Goal: Transaction & Acquisition: Purchase product/service

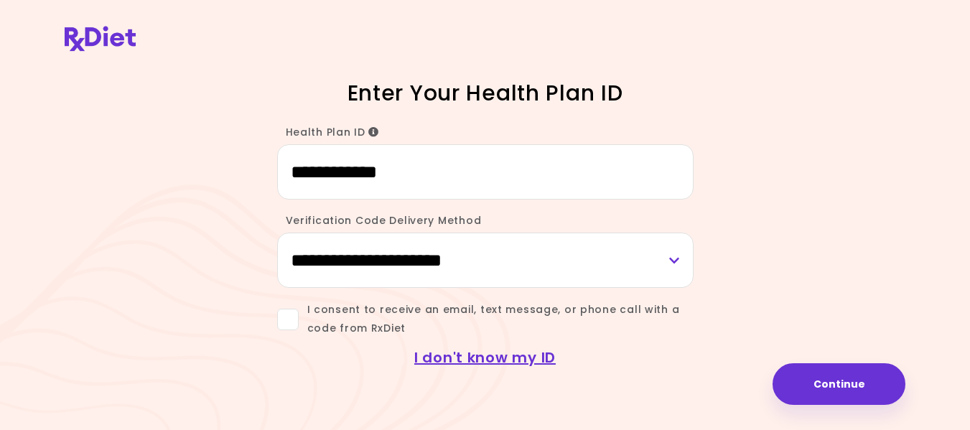
type input "**********"
click at [676, 256] on select "**********" at bounding box center [485, 260] width 417 height 55
select select "***"
click at [277, 233] on select "**********" at bounding box center [485, 260] width 417 height 55
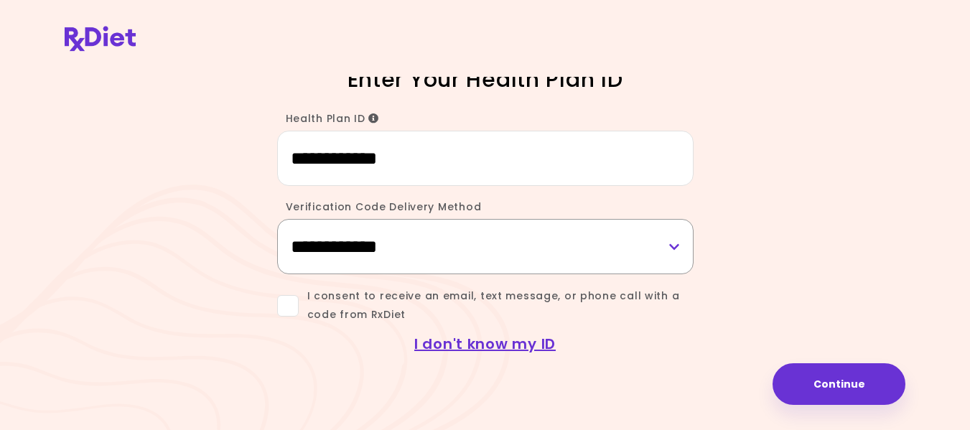
scroll to position [18, 0]
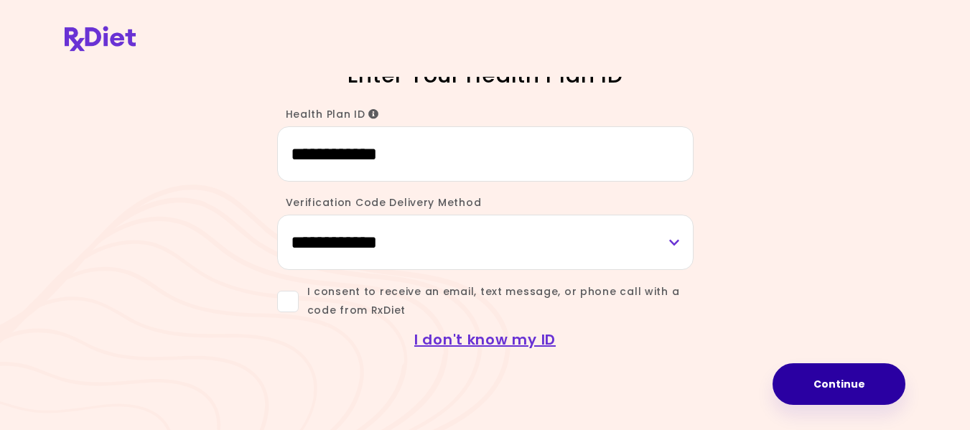
click at [829, 383] on button "Continue" at bounding box center [839, 384] width 133 height 42
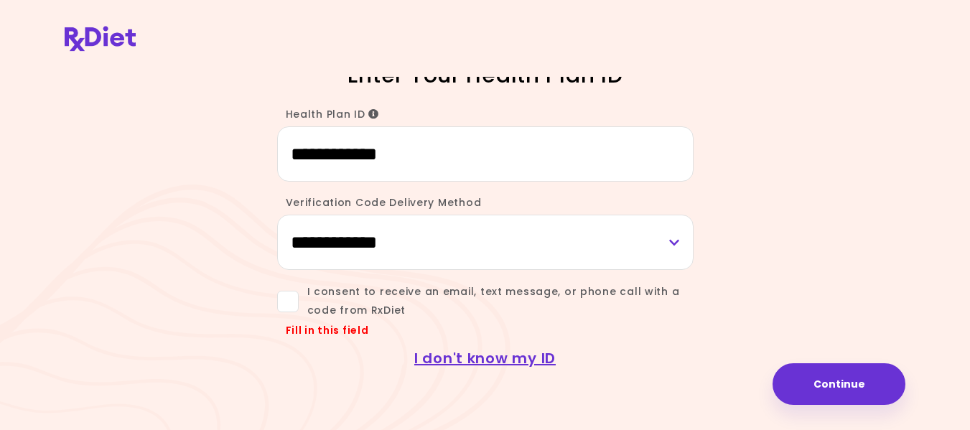
click at [289, 307] on span at bounding box center [288, 302] width 22 height 22
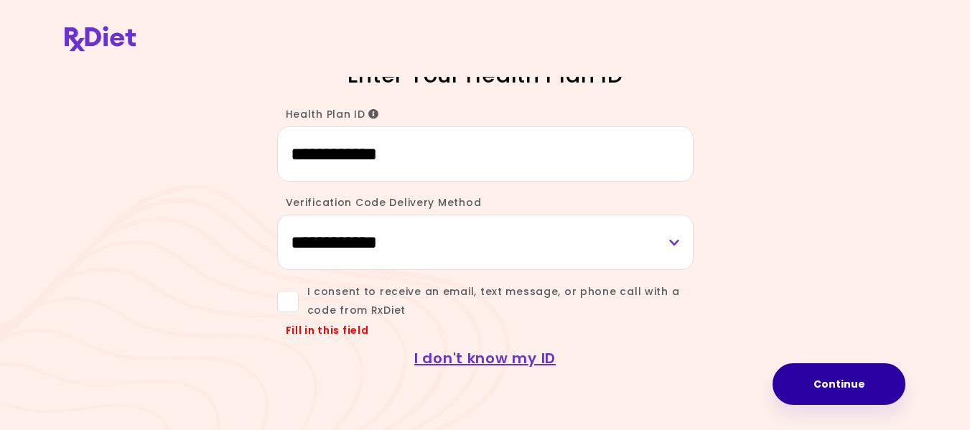
click at [824, 386] on button "Continue" at bounding box center [839, 384] width 133 height 42
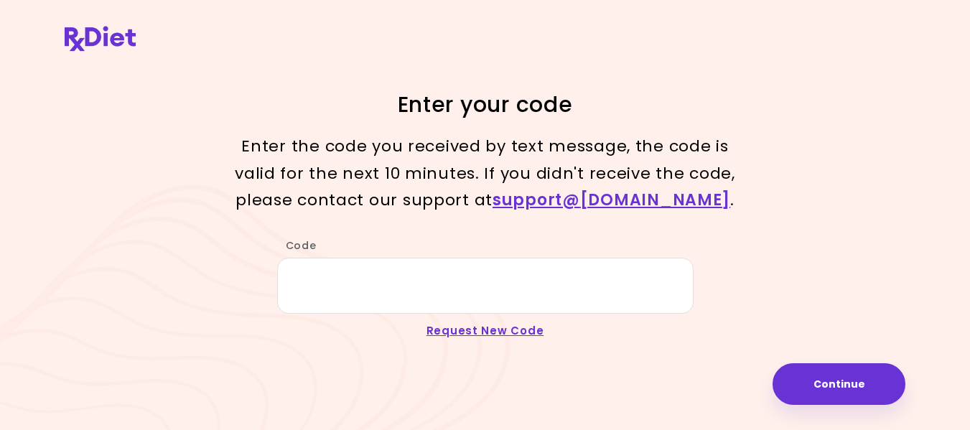
scroll to position [0, 0]
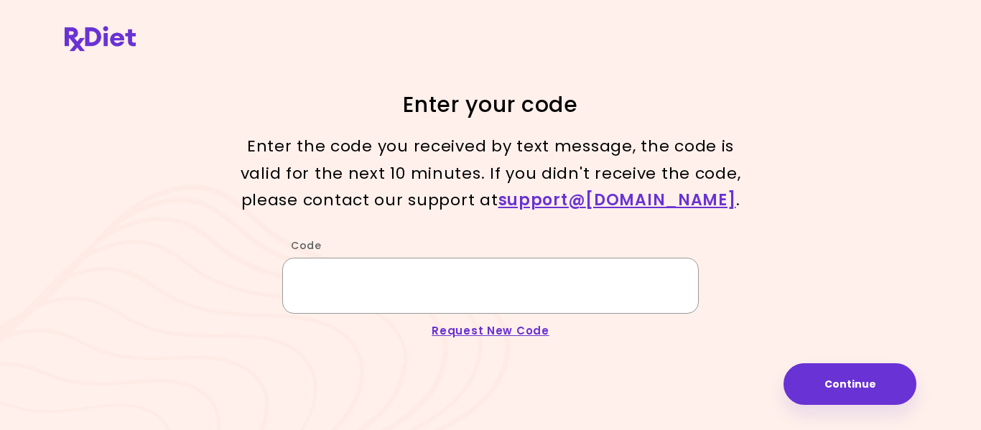
click at [340, 292] on input "Code" at bounding box center [490, 285] width 417 height 55
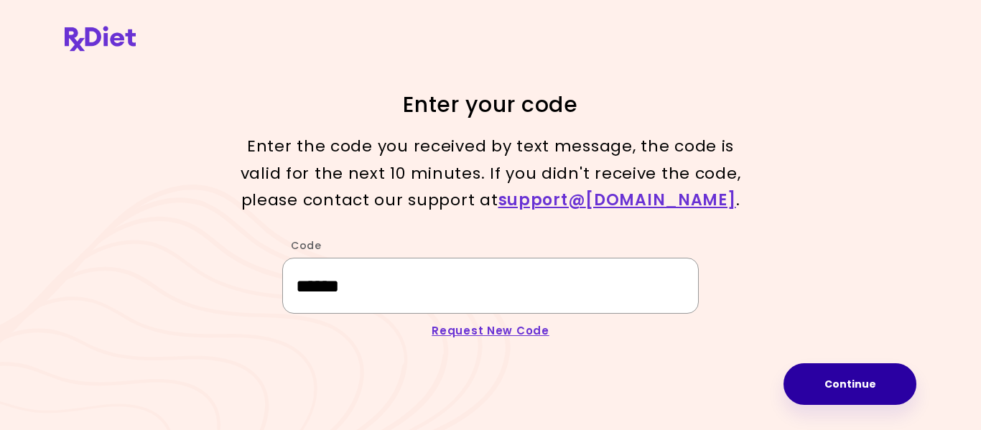
type input "******"
click at [868, 384] on button "Continue" at bounding box center [849, 384] width 133 height 42
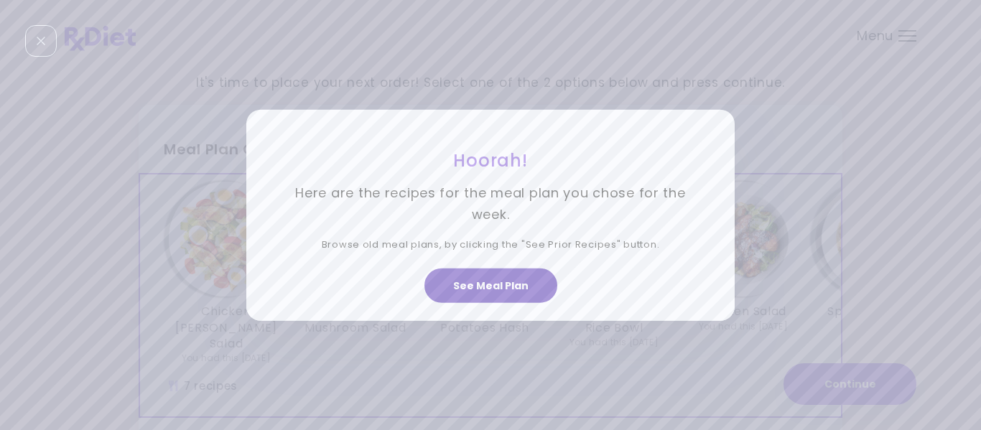
click at [496, 287] on button "See Meal Plan" at bounding box center [490, 286] width 133 height 34
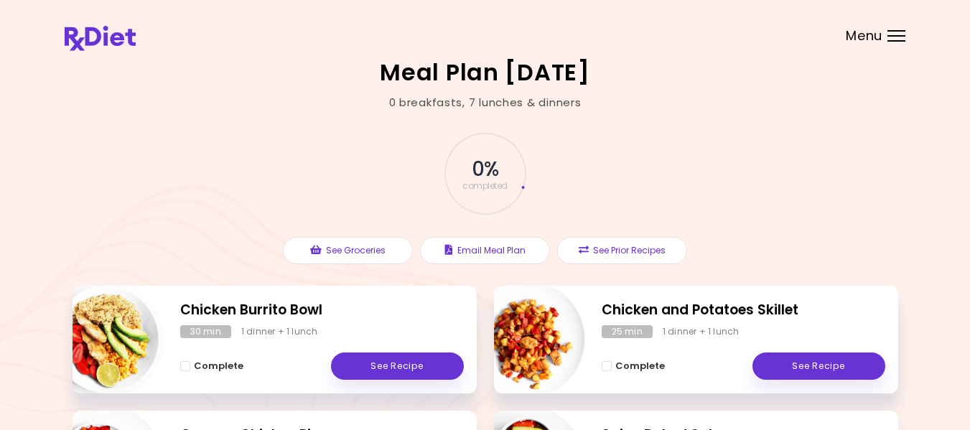
click at [483, 164] on span "0 %" at bounding box center [485, 169] width 27 height 24
click at [483, 172] on span "0 %" at bounding box center [485, 169] width 27 height 24
click at [482, 173] on span "0 %" at bounding box center [485, 169] width 27 height 24
click at [480, 184] on span "completed" at bounding box center [484, 186] width 45 height 9
click at [463, 182] on span "completed" at bounding box center [484, 186] width 45 height 9
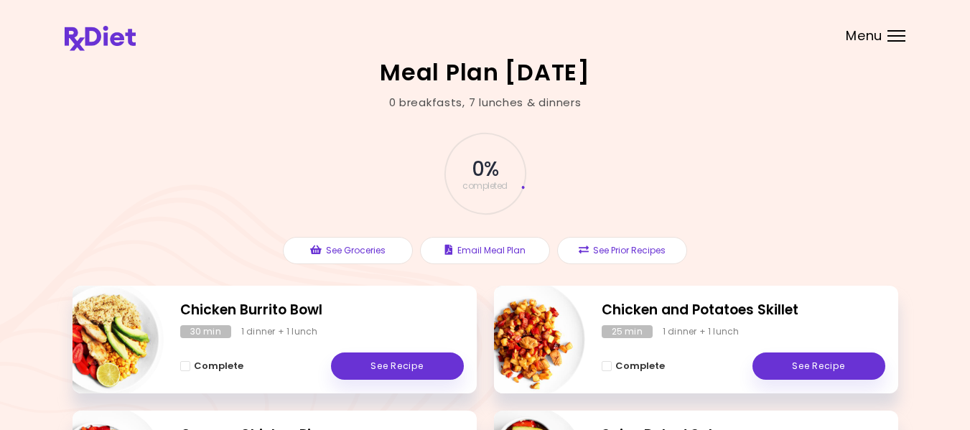
click at [887, 36] on header at bounding box center [485, 28] width 970 height 57
click at [896, 33] on div "Menu" at bounding box center [897, 35] width 18 height 11
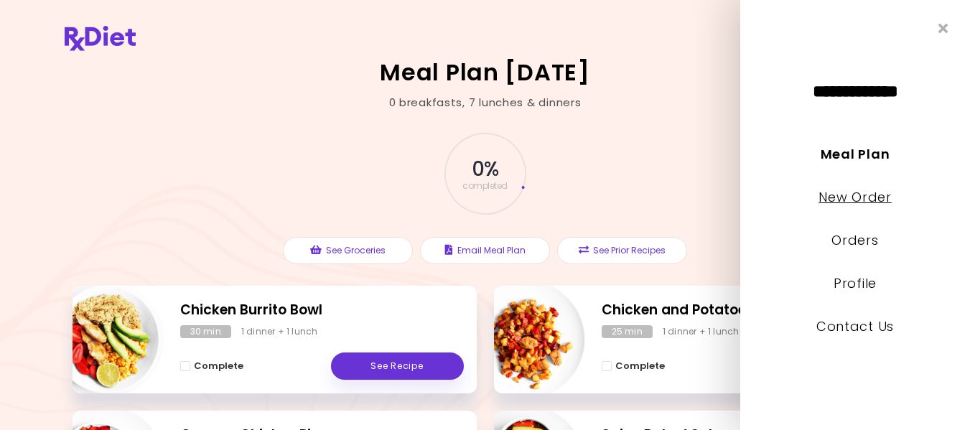
click at [869, 201] on link "New Order" at bounding box center [855, 197] width 73 height 18
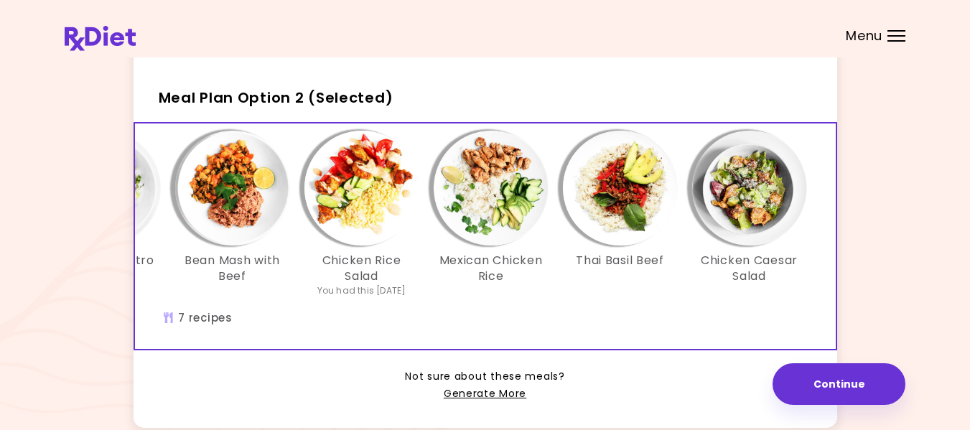
scroll to position [440, 0]
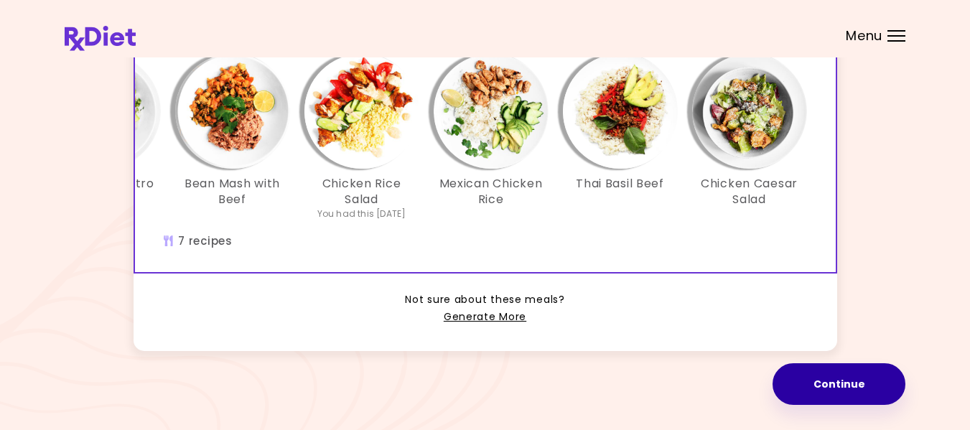
click at [838, 378] on button "Continue" at bounding box center [839, 384] width 133 height 42
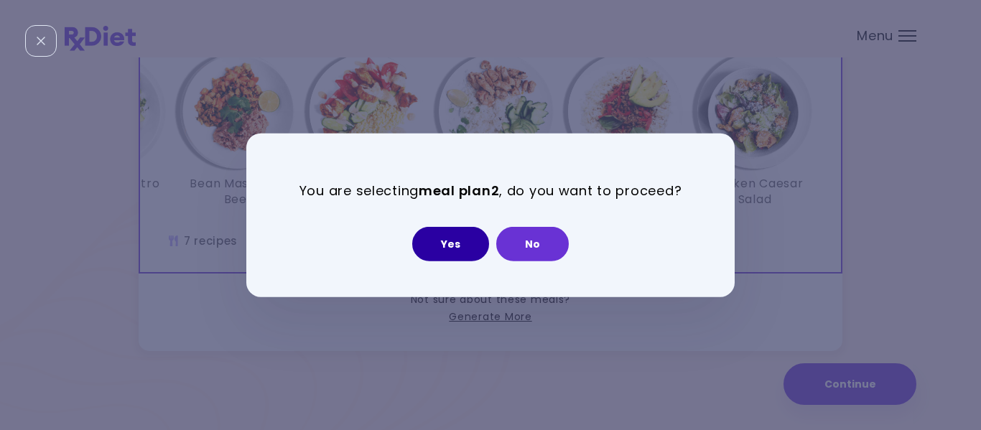
click at [455, 244] on button "Yes" at bounding box center [450, 244] width 77 height 34
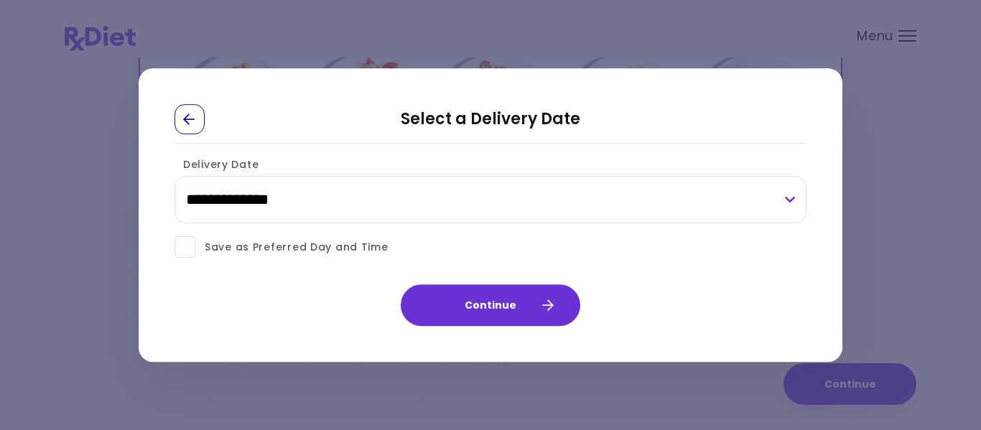
click at [193, 118] on icon "Go Back" at bounding box center [189, 119] width 13 height 13
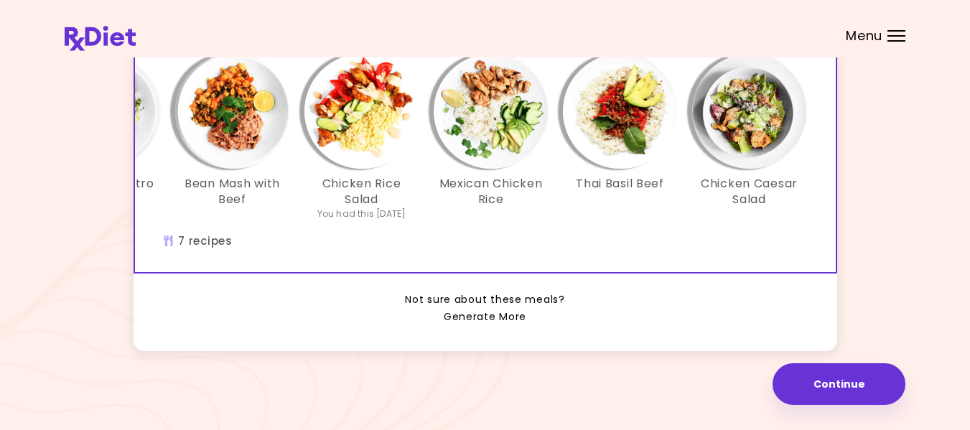
click at [483, 316] on link "Generate More" at bounding box center [485, 317] width 83 height 17
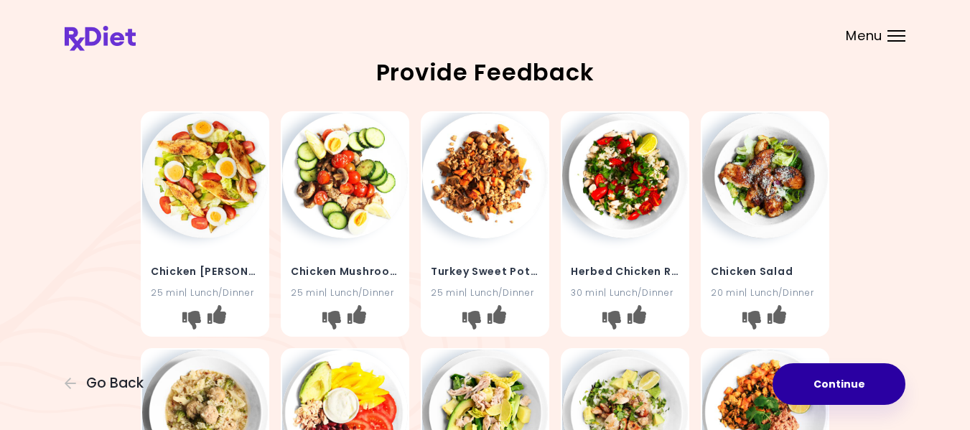
click at [839, 383] on button "Continue" at bounding box center [839, 384] width 133 height 42
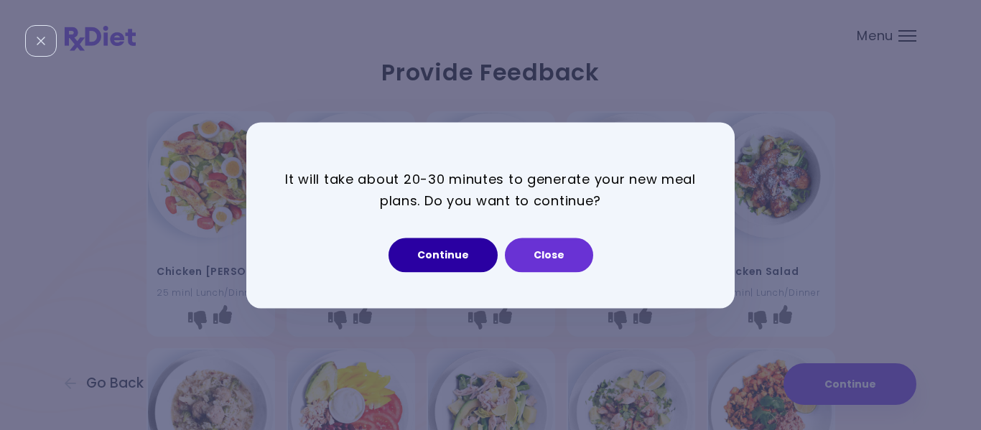
click at [468, 261] on button "Continue" at bounding box center [443, 255] width 109 height 34
select select "*"
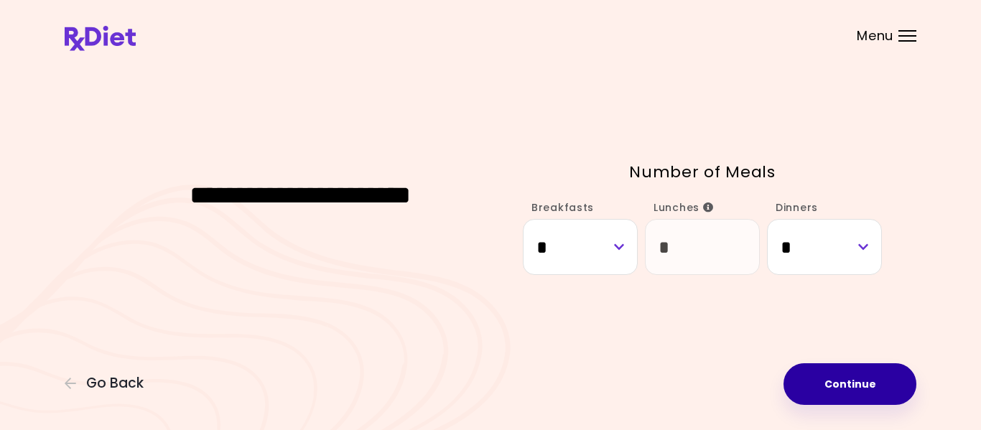
click at [844, 376] on button "Continue" at bounding box center [849, 384] width 133 height 42
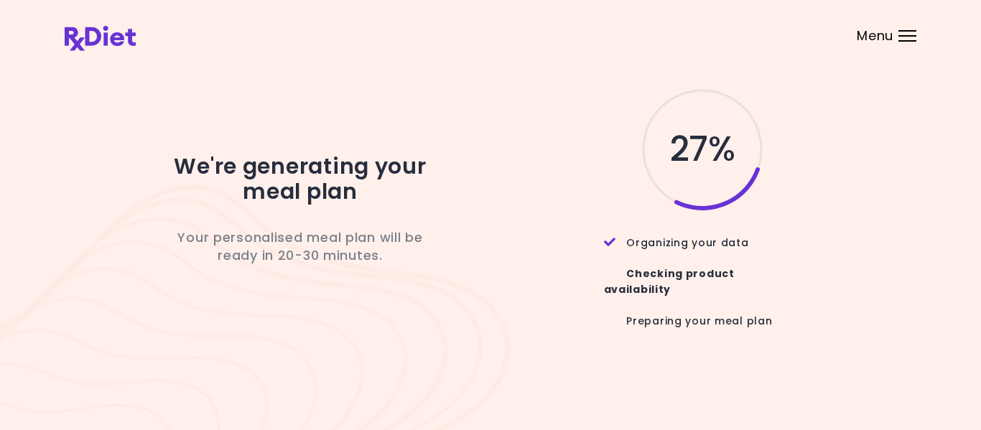
drag, startPoint x: 802, startPoint y: 189, endPoint x: 824, endPoint y: 182, distance: 22.5
click at [804, 189] on div "27 %" at bounding box center [691, 149] width 381 height 126
click at [824, 182] on div "27 %" at bounding box center [691, 149] width 381 height 126
click at [830, 177] on div "27 %" at bounding box center [691, 149] width 381 height 126
click at [810, 185] on div "27 %" at bounding box center [691, 149] width 381 height 126
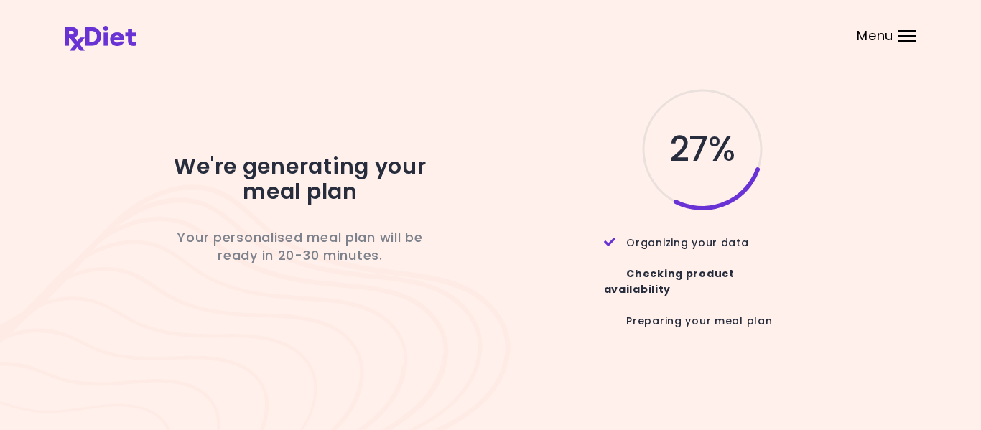
click at [807, 183] on div "27 %" at bounding box center [691, 149] width 381 height 126
drag, startPoint x: 804, startPoint y: 173, endPoint x: 809, endPoint y: 167, distance: 8.2
click at [804, 171] on div "27 %" at bounding box center [691, 149] width 381 height 126
click at [818, 152] on div "27 %" at bounding box center [691, 149] width 381 height 126
click at [810, 188] on div "27 %" at bounding box center [691, 149] width 381 height 126
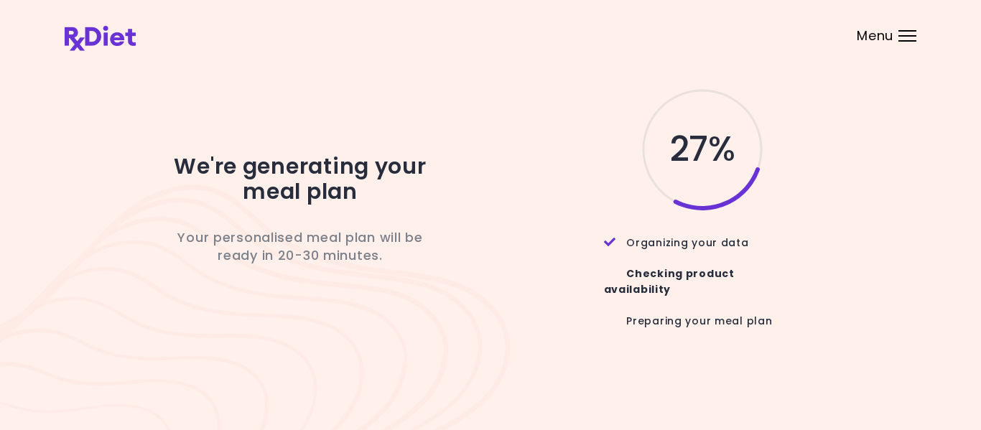
click at [806, 177] on div "27 %" at bounding box center [691, 149] width 381 height 126
click at [805, 179] on div "27 %" at bounding box center [691, 149] width 381 height 126
click at [815, 179] on div "27 %" at bounding box center [691, 149] width 381 height 126
click at [817, 169] on div "27 %" at bounding box center [691, 149] width 381 height 126
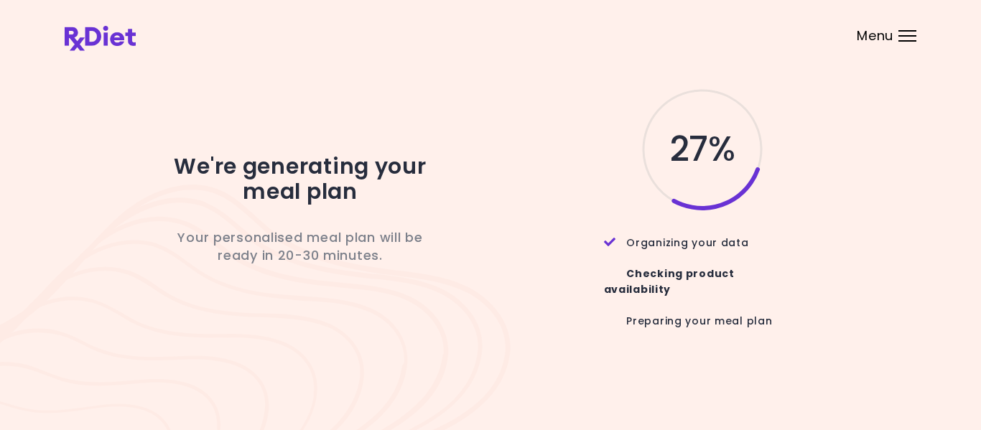
click at [817, 169] on div "27 %" at bounding box center [691, 149] width 381 height 126
click at [820, 181] on div "28 %" at bounding box center [691, 149] width 381 height 126
click at [793, 202] on div "28 %" at bounding box center [691, 149] width 381 height 126
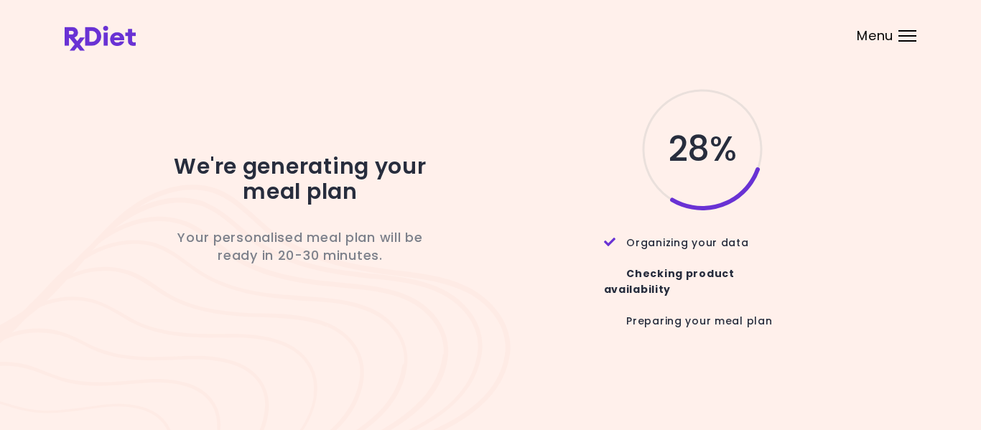
click at [793, 202] on div "28 %" at bounding box center [691, 149] width 381 height 126
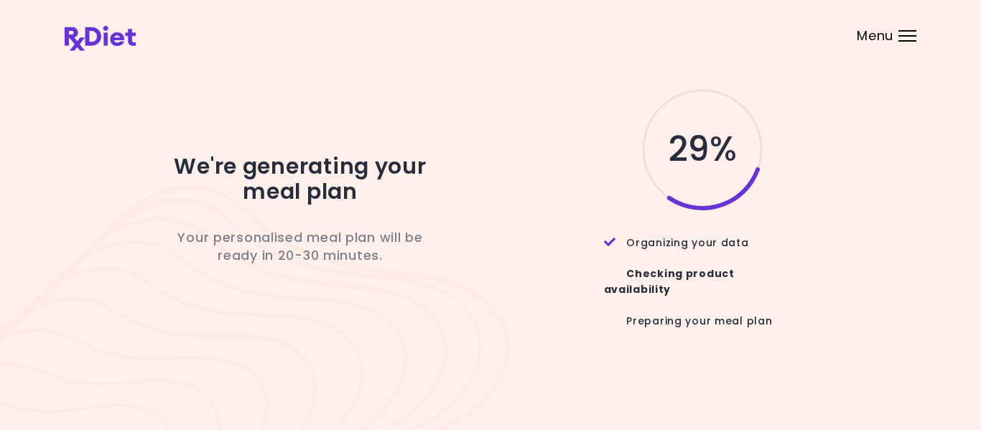
click at [821, 229] on div "29 % Organizing your data Checking product availability Preparing your meal plan" at bounding box center [691, 215] width 381 height 258
click at [815, 213] on div "29 %" at bounding box center [691, 149] width 381 height 126
click at [875, 250] on div "32 % Organizing your data Checking product availability Preparing your meal plan" at bounding box center [691, 215] width 381 height 258
click at [846, 262] on div "32 % Organizing your data Checking product availability Preparing your meal plan" at bounding box center [691, 215] width 381 height 258
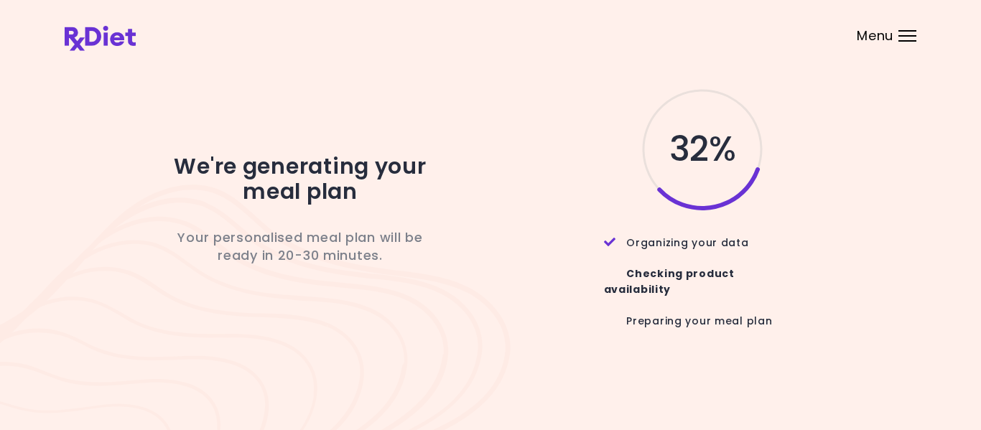
click at [846, 262] on div "32 % Organizing your data Checking product availability Preparing your meal plan" at bounding box center [691, 215] width 381 height 258
click at [842, 264] on div "33 % Organizing your data Checking product availability Preparing your meal plan" at bounding box center [691, 215] width 381 height 258
click at [866, 256] on div "36 % Organizing your data Checking product availability Preparing your meal plan" at bounding box center [691, 215] width 381 height 258
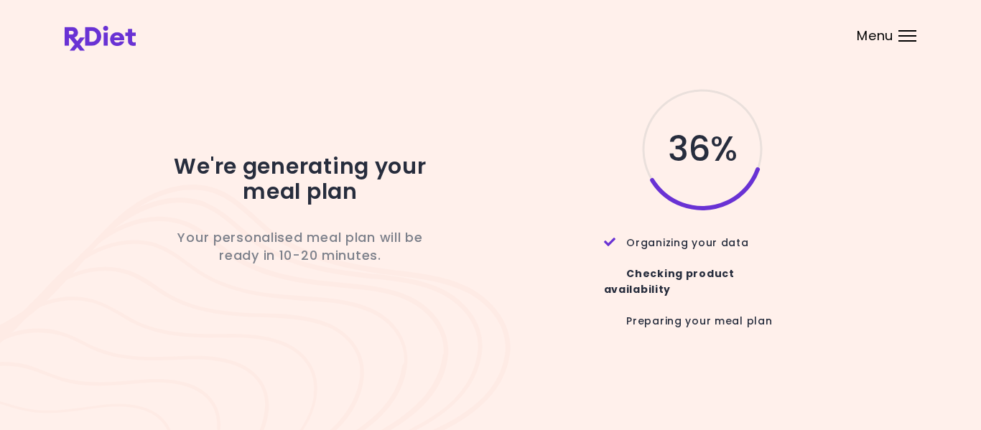
click at [866, 256] on div "36 % Organizing your data Checking product availability Preparing your meal plan" at bounding box center [691, 215] width 381 height 258
click at [868, 244] on div "36 % Organizing your data Checking product availability Preparing your meal plan" at bounding box center [691, 215] width 381 height 258
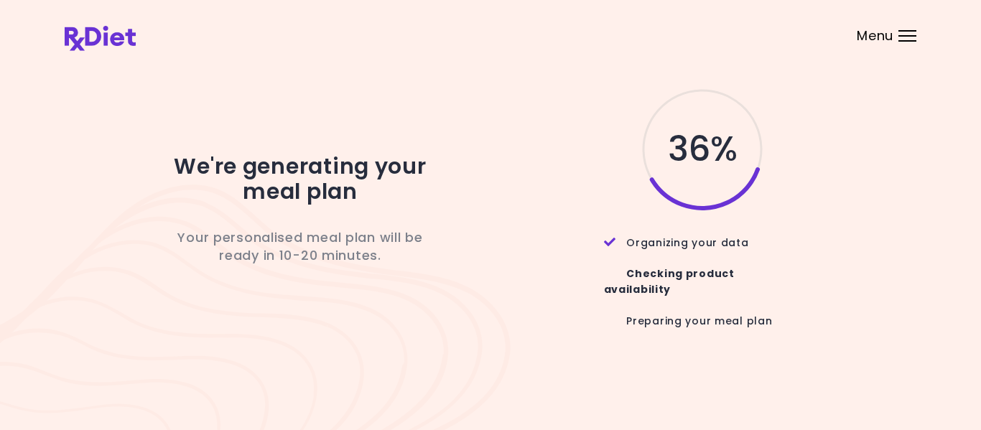
click at [848, 198] on div "36 %" at bounding box center [691, 149] width 381 height 126
click at [814, 130] on div "42 %" at bounding box center [691, 149] width 381 height 126
click at [851, 239] on div "42 % Organizing your data Checking product availability Preparing your meal plan" at bounding box center [691, 215] width 381 height 258
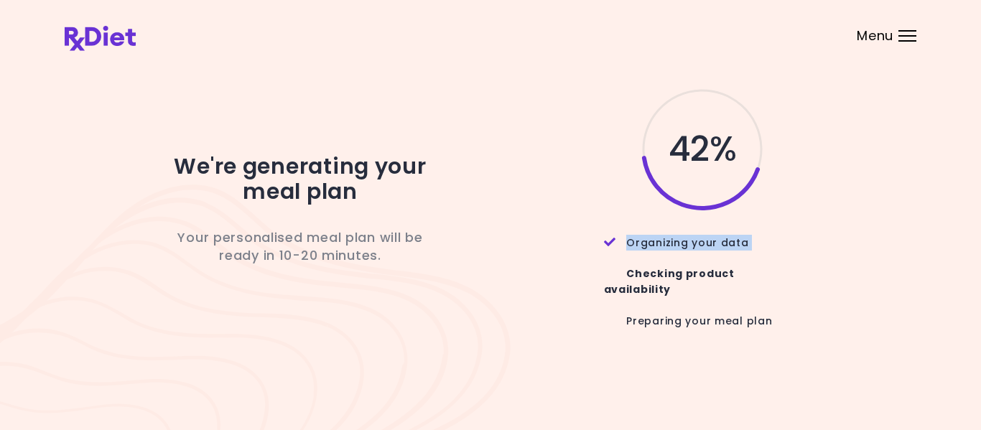
click at [851, 239] on div "42 % Organizing your data Checking product availability Preparing your meal plan" at bounding box center [691, 215] width 381 height 258
click at [833, 157] on div "42 %" at bounding box center [691, 149] width 381 height 126
click at [969, 269] on div "We're generating your meal plan Your personalised meal plan will be ready in 10…" at bounding box center [490, 215] width 981 height 430
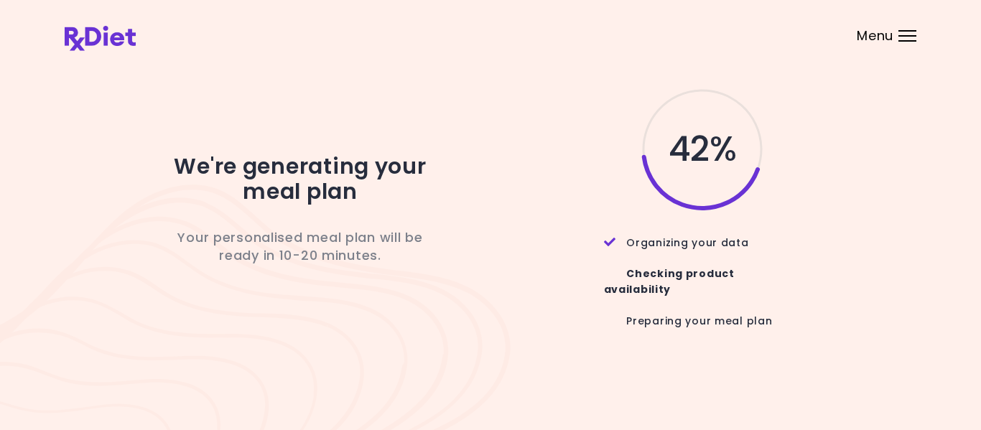
click at [963, 263] on div "We're generating your meal plan Your personalised meal plan will be ready in 10…" at bounding box center [490, 215] width 981 height 430
click at [866, 266] on div "44 % Organizing your data Checking product availability Preparing your meal plan" at bounding box center [691, 215] width 381 height 258
click at [864, 271] on div "44 % Organizing your data Checking product availability Preparing your meal plan" at bounding box center [691, 215] width 381 height 258
drag, startPoint x: 865, startPoint y: 267, endPoint x: 861, endPoint y: 241, distance: 26.2
click at [865, 260] on div "44 % Organizing your data Checking product availability Preparing your meal plan" at bounding box center [691, 215] width 381 height 258
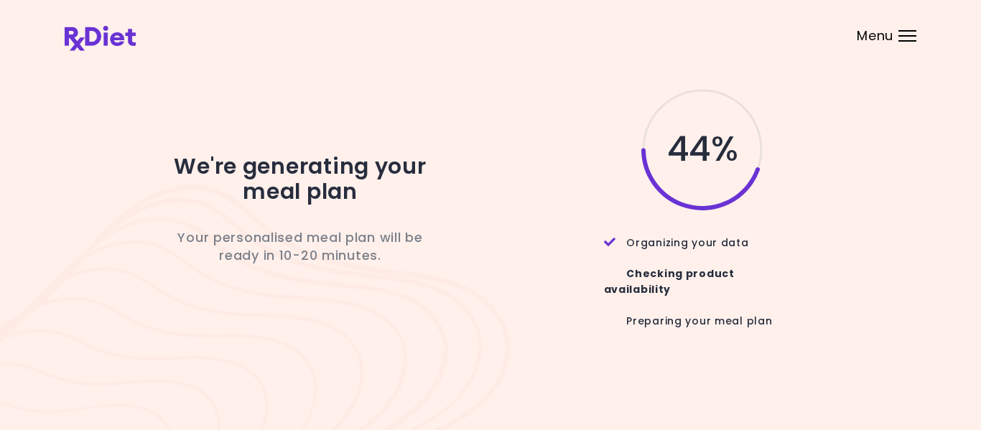
drag, startPoint x: 861, startPoint y: 241, endPoint x: 847, endPoint y: 223, distance: 23.0
click at [860, 241] on div "44 % Organizing your data Checking product availability Preparing your meal plan" at bounding box center [691, 215] width 381 height 258
click at [844, 223] on div "44 % Organizing your data Checking product availability Preparing your meal plan" at bounding box center [691, 215] width 381 height 258
click at [846, 213] on div "44 %" at bounding box center [691, 149] width 381 height 126
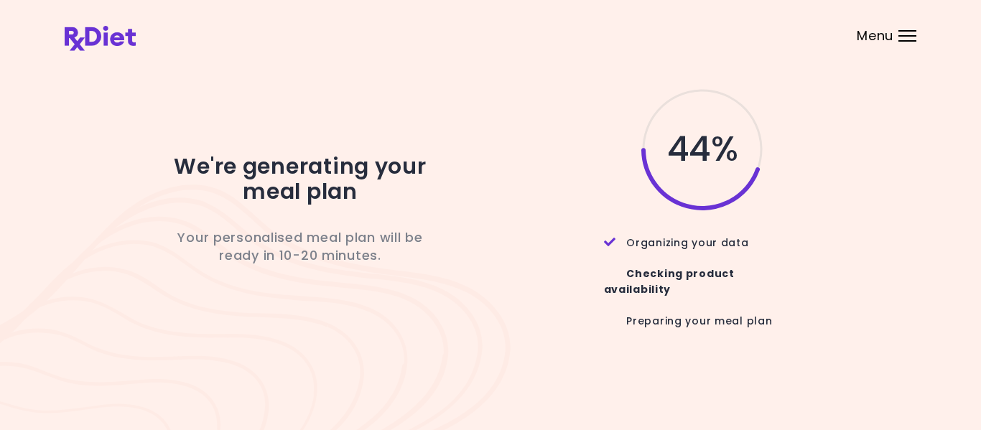
click at [846, 213] on div "44 %" at bounding box center [691, 149] width 381 height 126
click at [843, 213] on div "44 %" at bounding box center [691, 149] width 381 height 126
click at [842, 213] on div "44 %" at bounding box center [691, 149] width 381 height 126
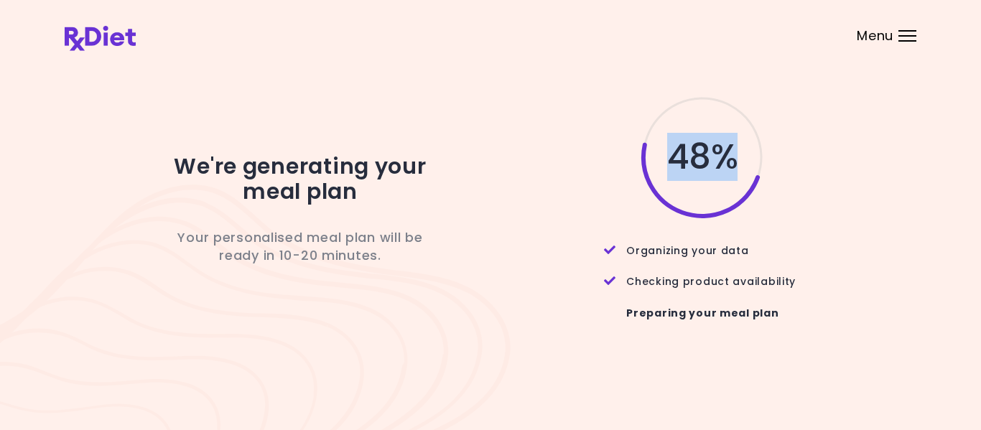
click at [878, 177] on div "48 %" at bounding box center [691, 157] width 381 height 126
click at [879, 169] on div "48 %" at bounding box center [691, 157] width 381 height 126
click at [804, 139] on div "49 %" at bounding box center [691, 157] width 381 height 126
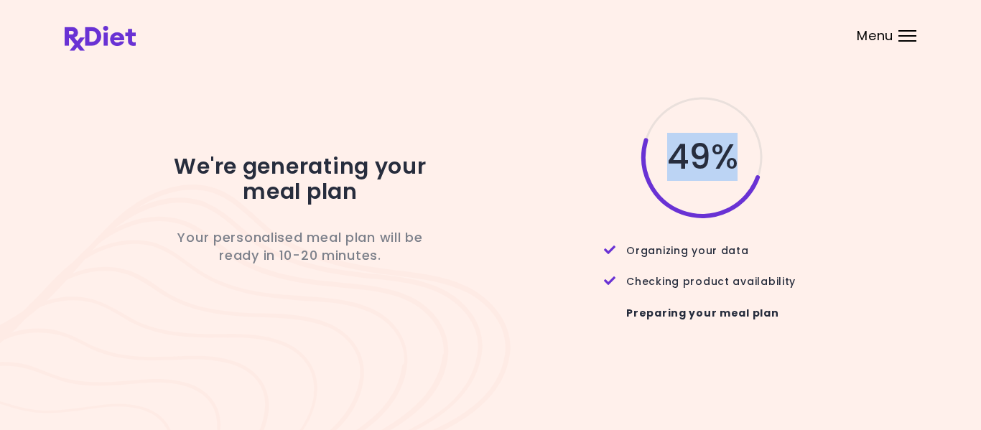
click at [804, 139] on div "49 %" at bounding box center [691, 157] width 381 height 126
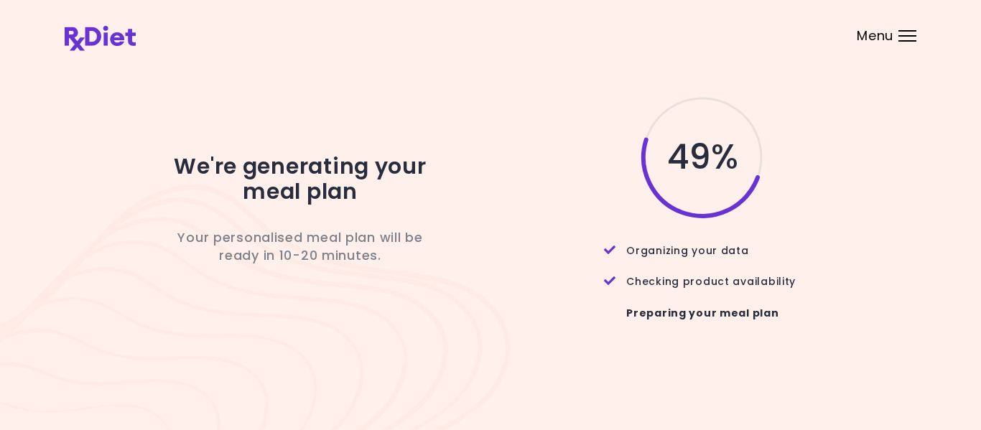
click at [804, 139] on div "49 %" at bounding box center [691, 157] width 381 height 126
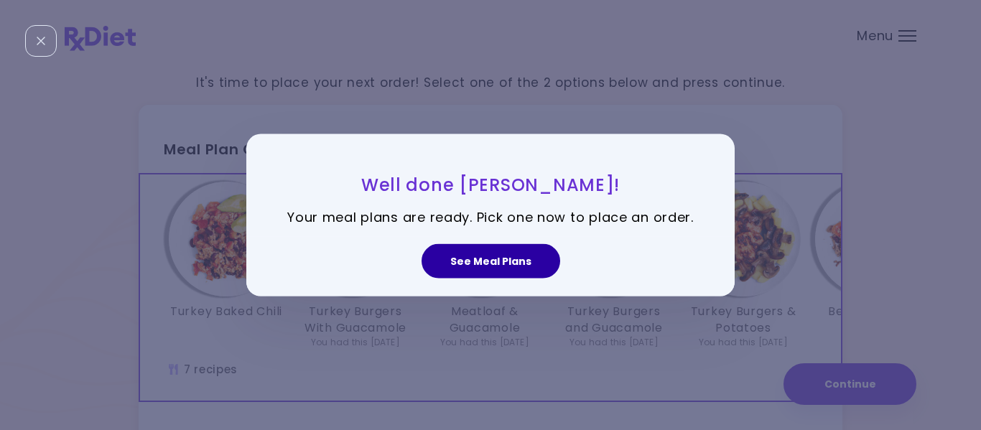
click at [479, 256] on button "See Meal Plans" at bounding box center [491, 261] width 139 height 34
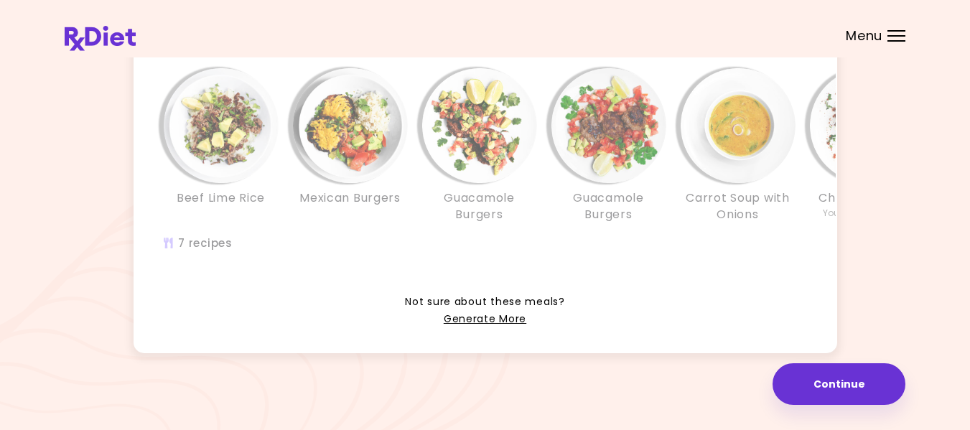
scroll to position [427, 0]
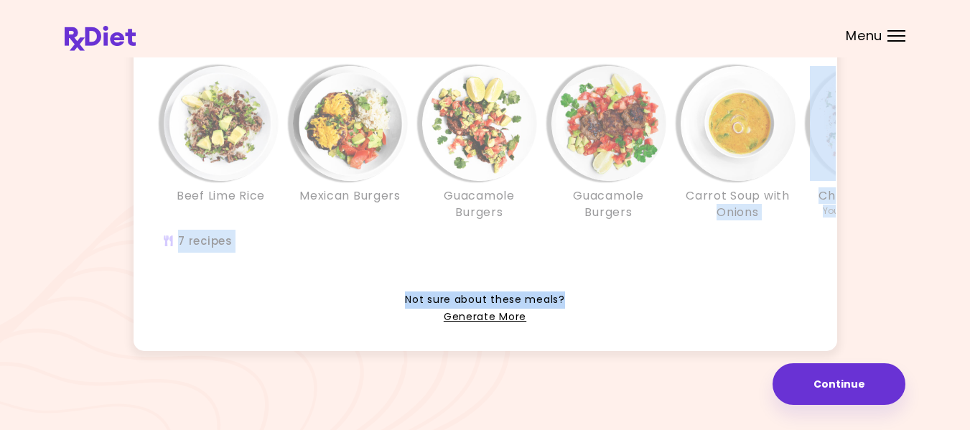
drag, startPoint x: 629, startPoint y: 273, endPoint x: 684, endPoint y: 269, distance: 55.5
click at [684, 269] on div "Meal Plan Option 1 (Selected) [GEOGRAPHIC_DATA] Baked Chili Turkey Burgers With…" at bounding box center [486, 24] width 704 height 651
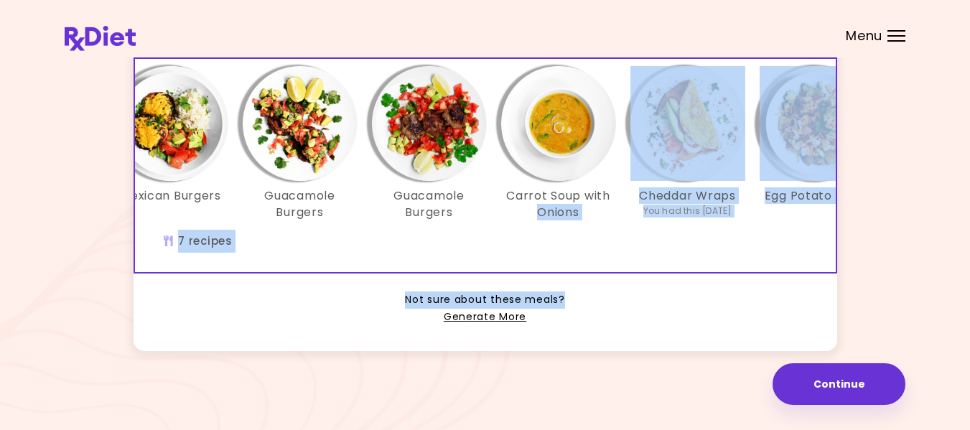
scroll to position [0, 187]
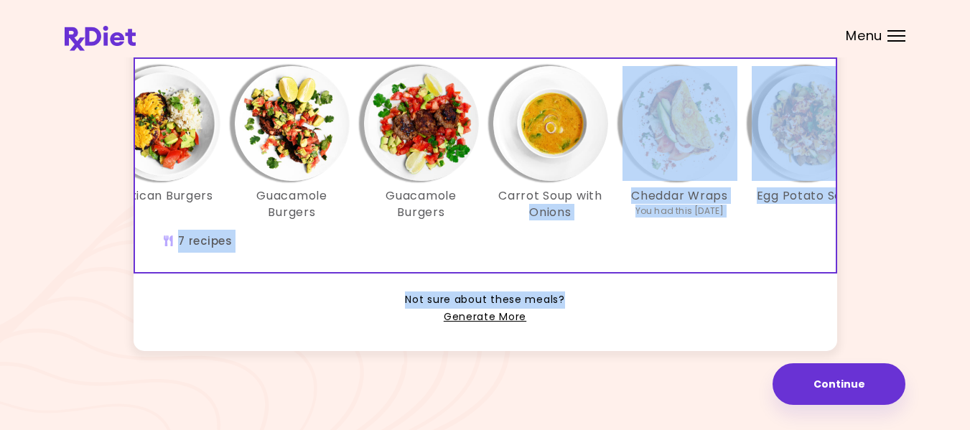
click at [773, 241] on div "Beef Lime Rice Mexican Burgers Guacamole Burgers Guacamole Burgers Carrot Soup …" at bounding box center [422, 165] width 948 height 213
click at [794, 236] on div "Beef Lime Rice Mexican Burgers Guacamole Burgers Guacamole Burgers Carrot Soup …" at bounding box center [422, 165] width 948 height 213
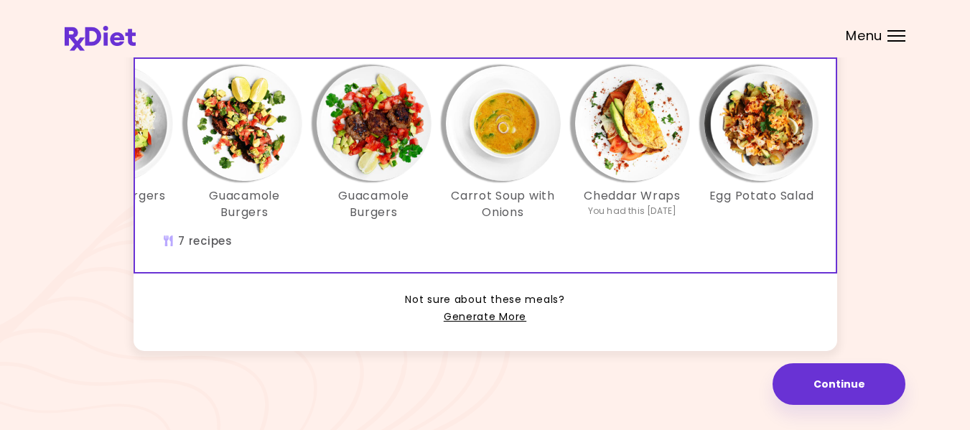
scroll to position [0, 247]
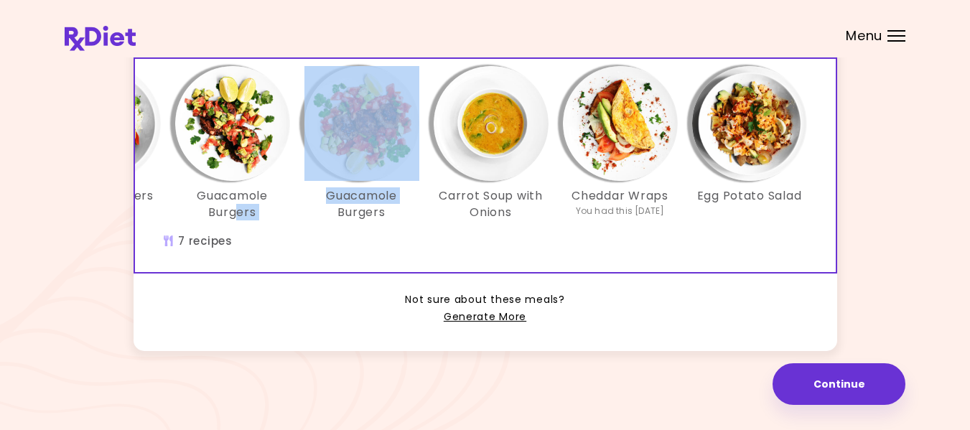
drag, startPoint x: 331, startPoint y: 261, endPoint x: 253, endPoint y: 259, distance: 77.6
click at [253, 259] on div "Beef Lime Rice Mexican Burgers Guacamole Burgers Guacamole Burgers Carrot Soup …" at bounding box center [362, 165] width 948 height 213
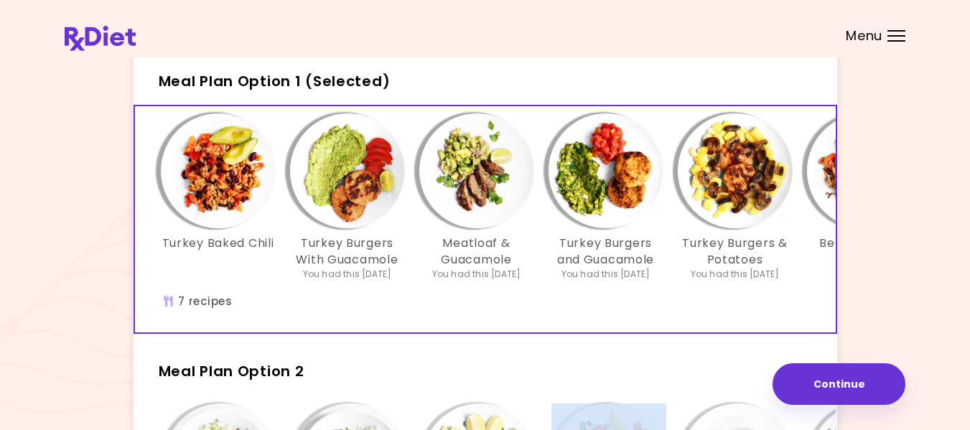
scroll to position [0, 0]
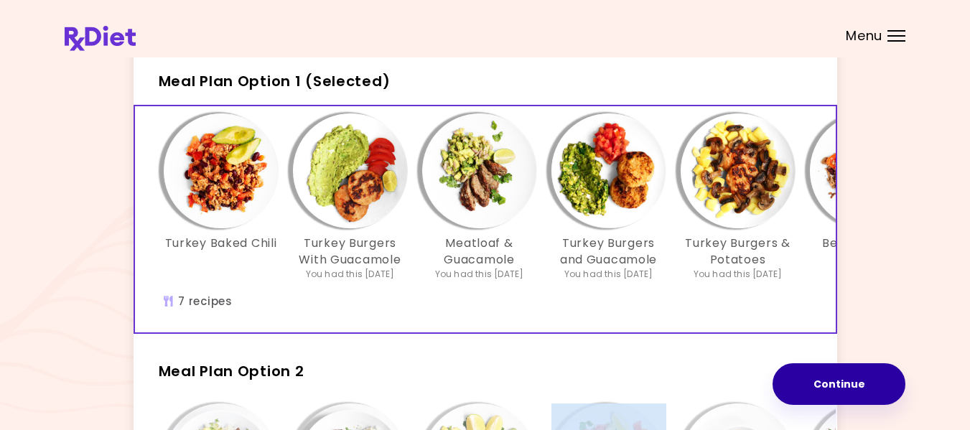
click at [846, 391] on button "Continue" at bounding box center [839, 384] width 133 height 42
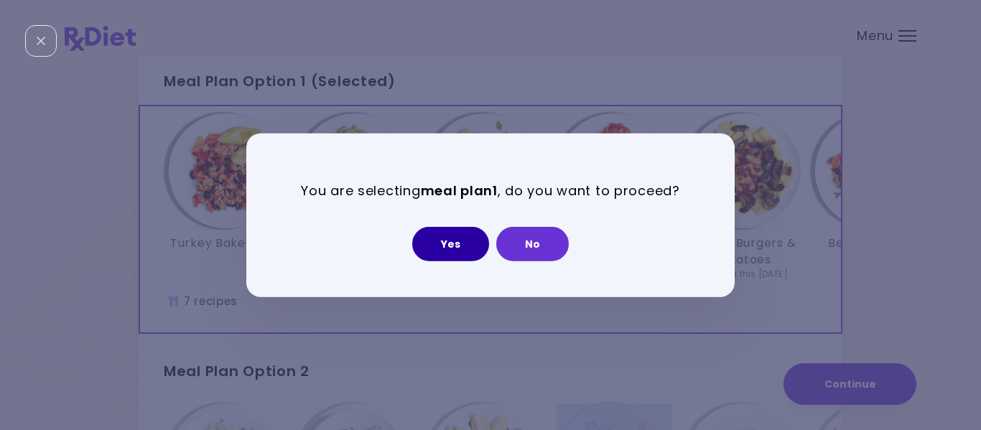
click at [457, 248] on button "Yes" at bounding box center [450, 244] width 77 height 34
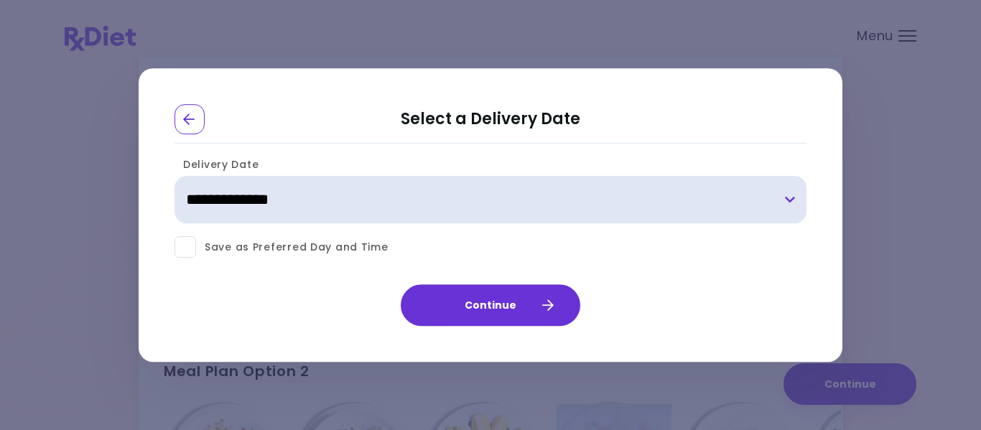
click at [363, 199] on select "**********" at bounding box center [491, 200] width 632 height 47
select select "**********"
click at [175, 177] on select "**********" at bounding box center [491, 200] width 632 height 47
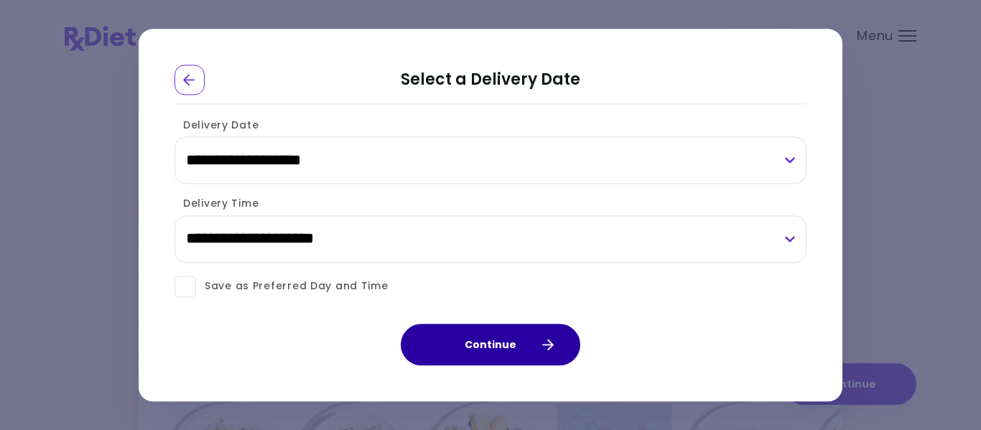
click at [505, 336] on button "Continue" at bounding box center [491, 345] width 180 height 42
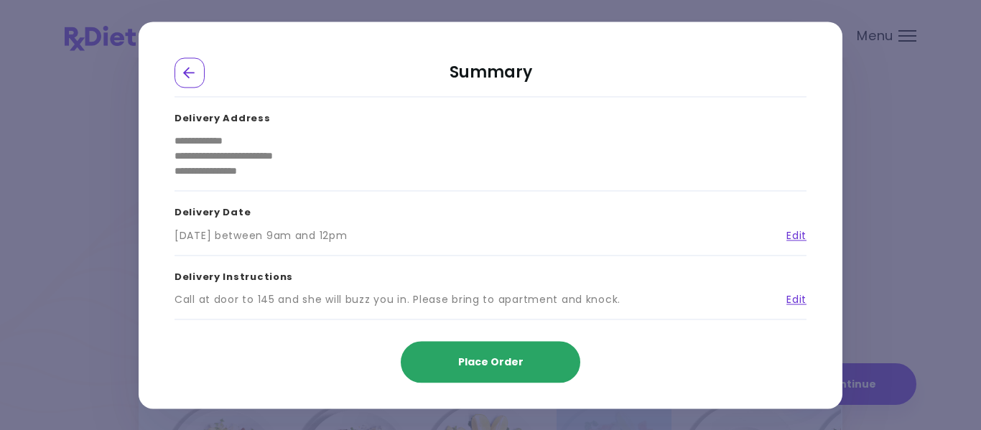
click at [494, 363] on span "Place Order" at bounding box center [490, 362] width 65 height 14
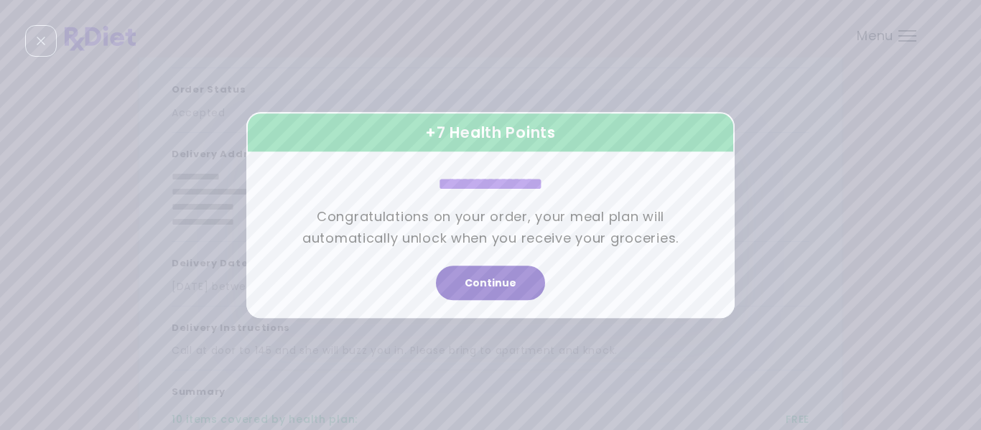
click at [498, 287] on button "Continue" at bounding box center [490, 283] width 109 height 34
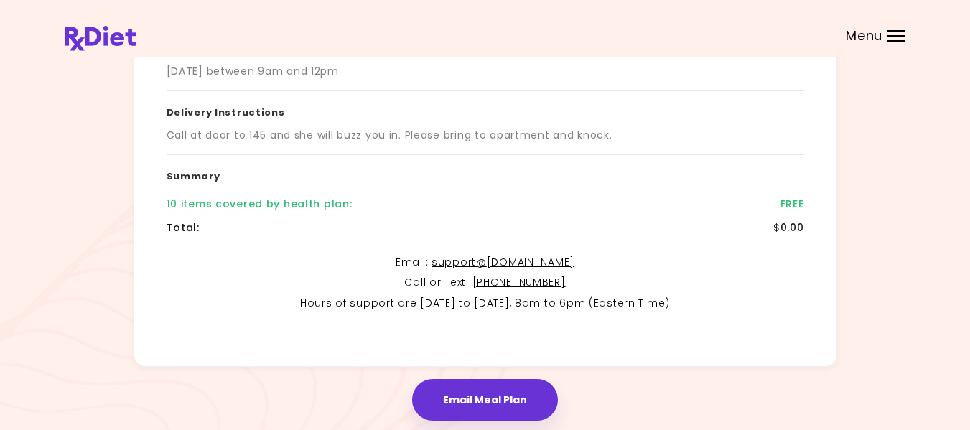
scroll to position [335, 0]
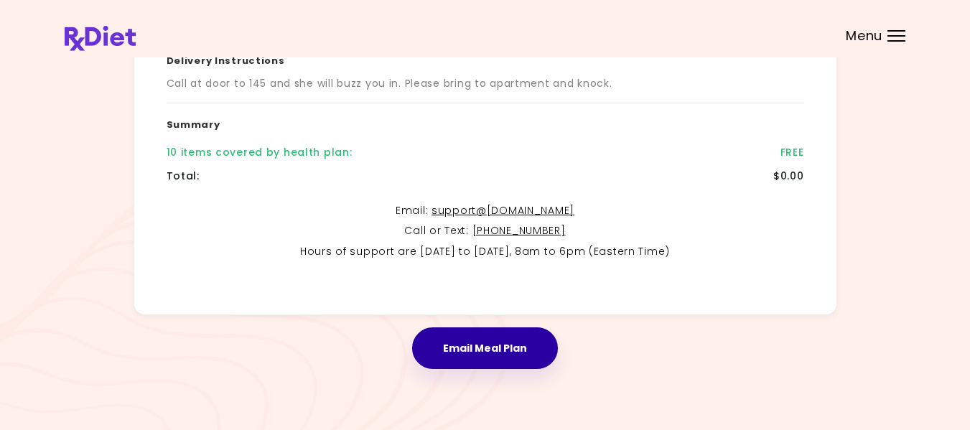
click at [478, 351] on button "Email Meal Plan" at bounding box center [485, 348] width 146 height 42
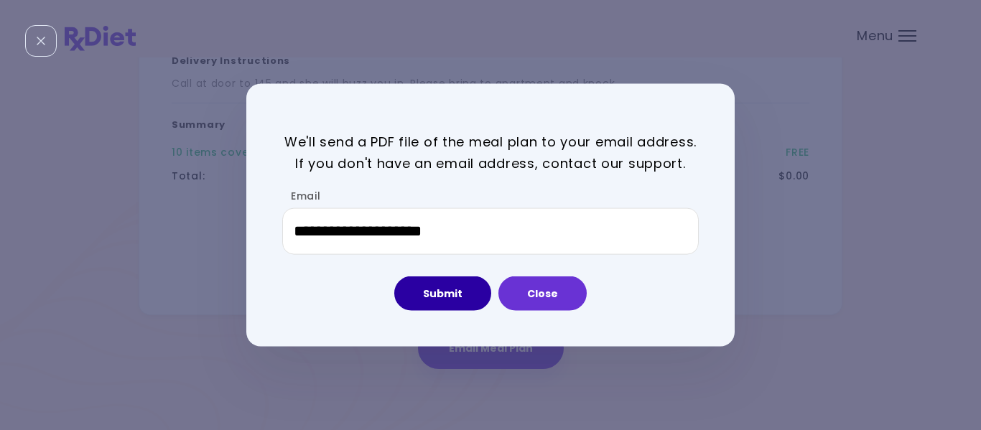
click at [457, 283] on button "Submit" at bounding box center [442, 293] width 97 height 34
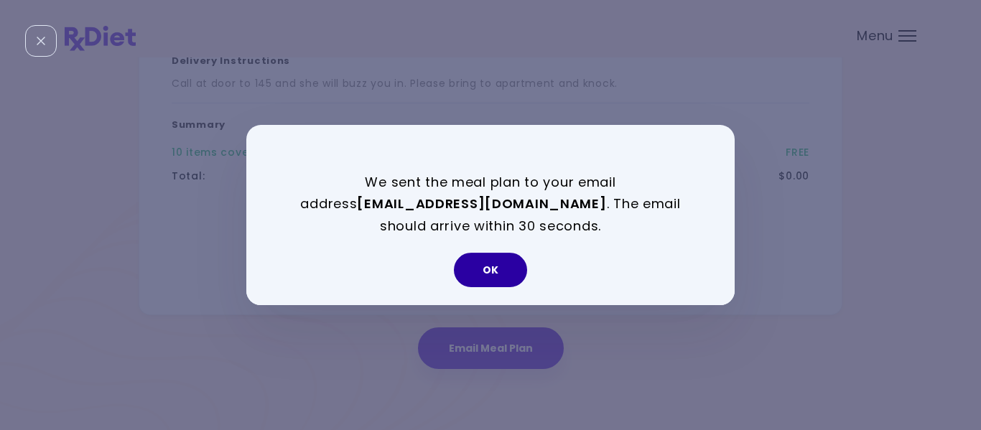
click at [485, 259] on button "OK" at bounding box center [490, 270] width 73 height 34
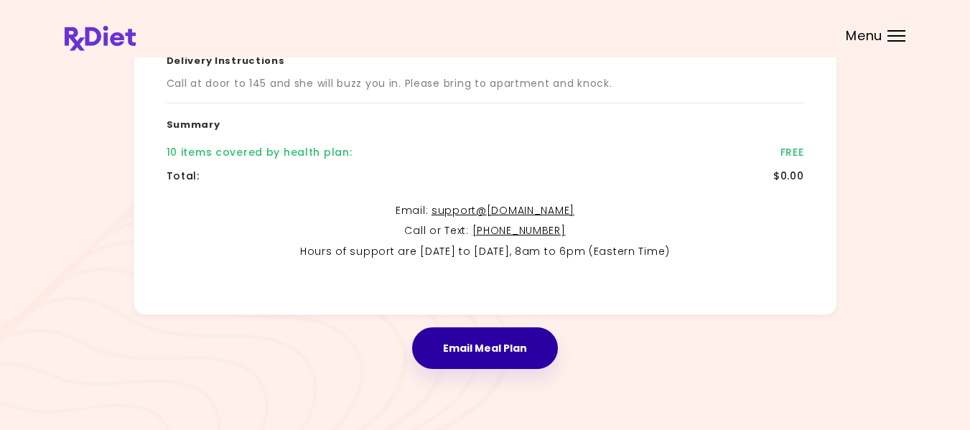
click at [489, 341] on button "Email Meal Plan" at bounding box center [485, 348] width 146 height 42
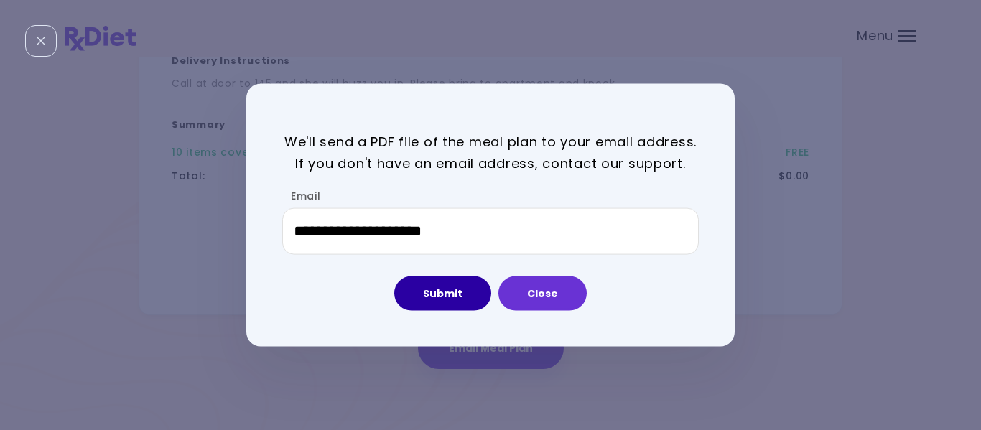
click at [463, 298] on button "Submit" at bounding box center [442, 293] width 97 height 34
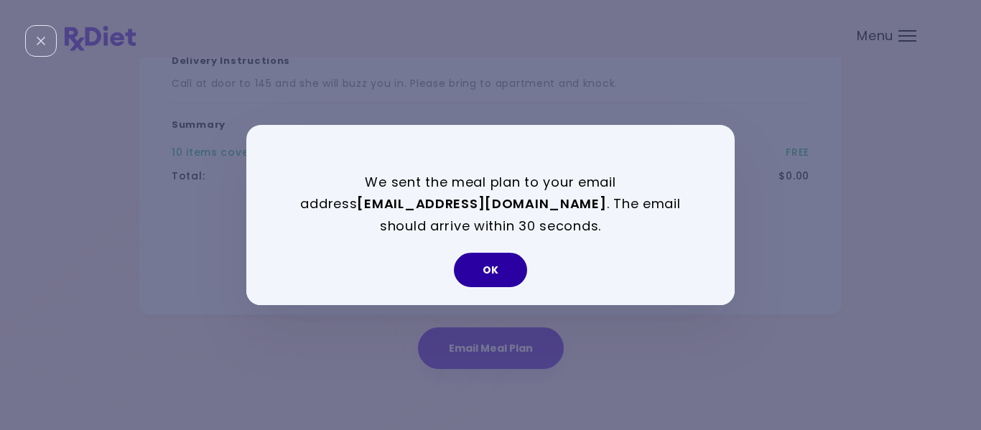
click at [518, 270] on button "OK" at bounding box center [490, 270] width 73 height 34
